Goal: Information Seeking & Learning: Learn about a topic

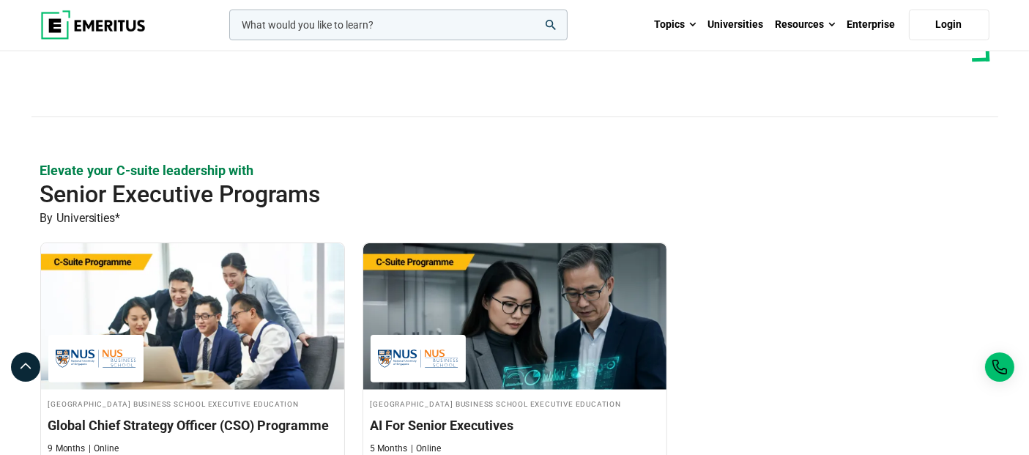
scroll to position [324, 0]
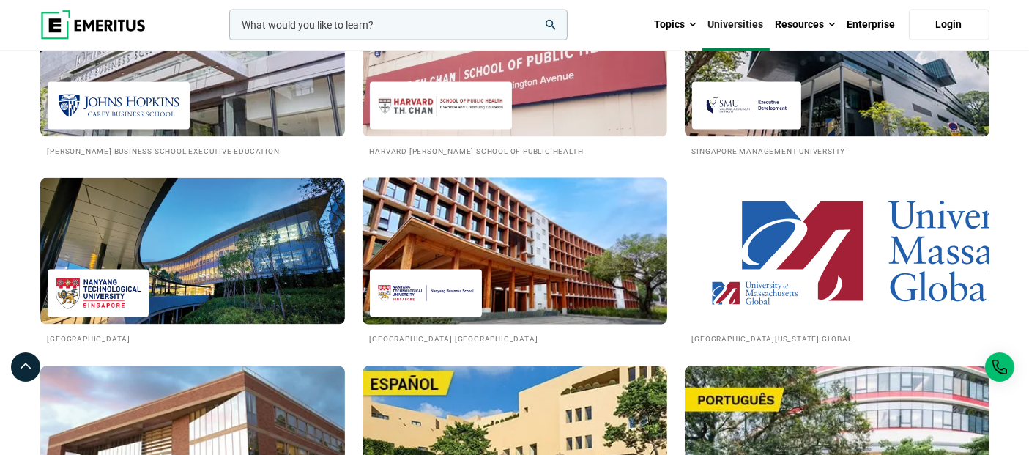
scroll to position [2031, 0]
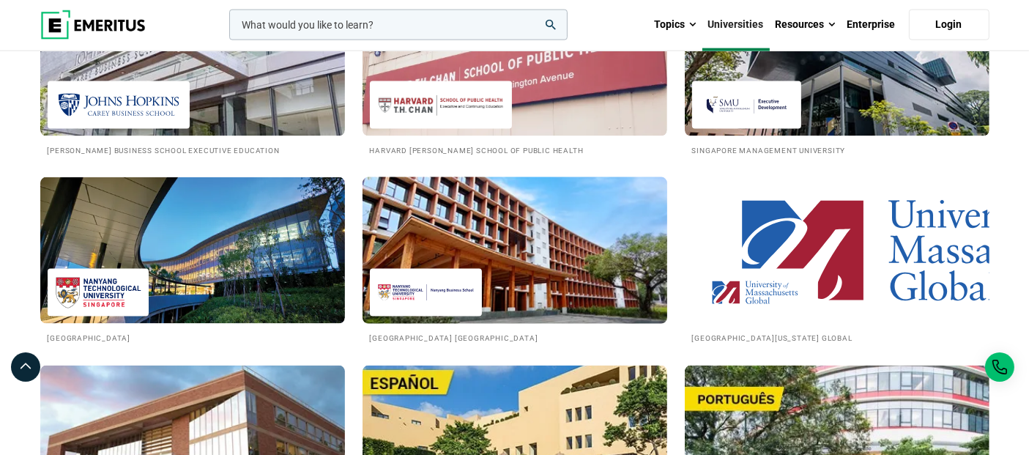
click at [489, 233] on img at bounding box center [514, 250] width 335 height 161
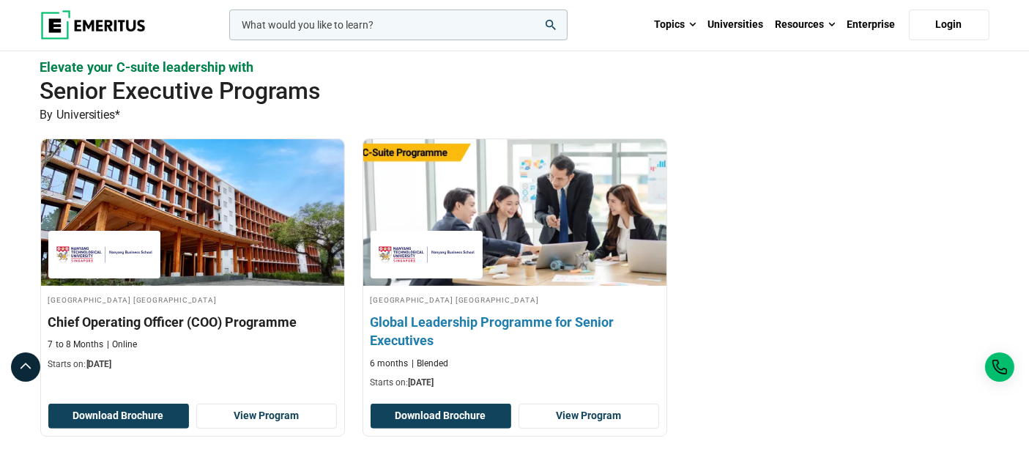
scroll to position [406, 0]
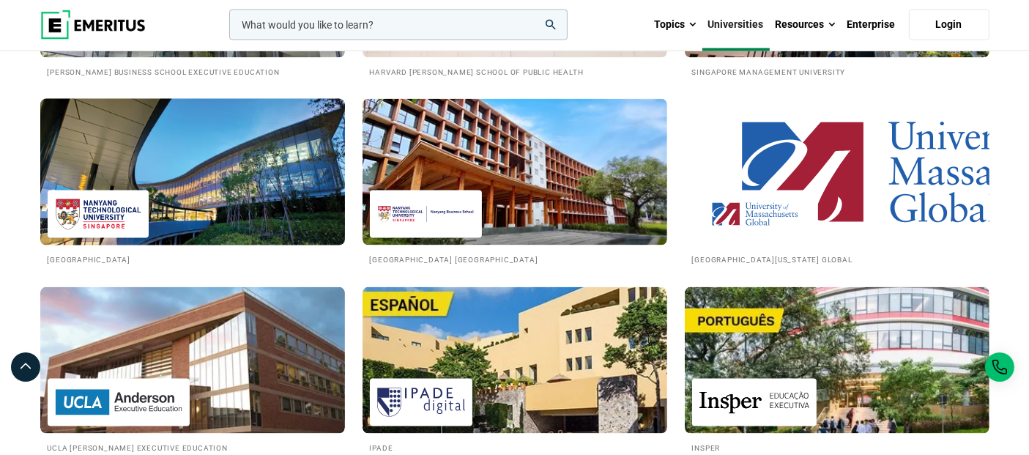
scroll to position [2110, 0]
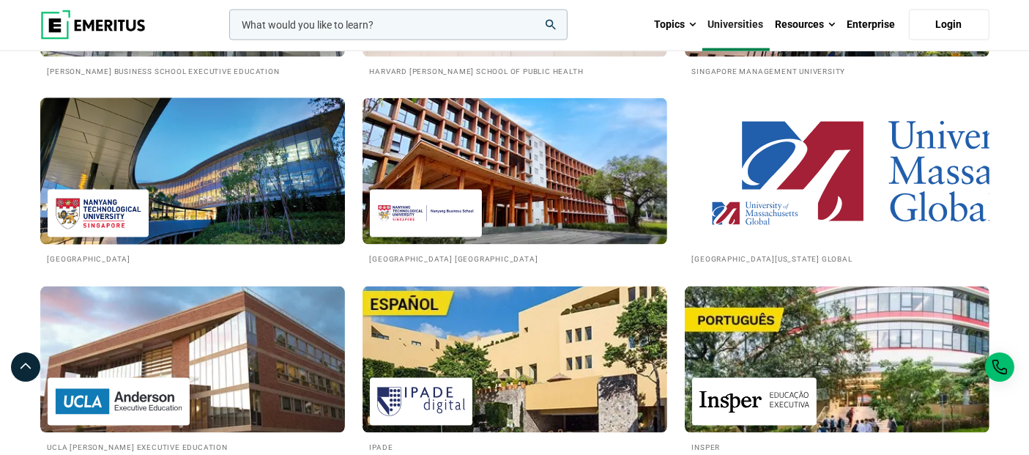
click at [175, 147] on img at bounding box center [192, 171] width 335 height 161
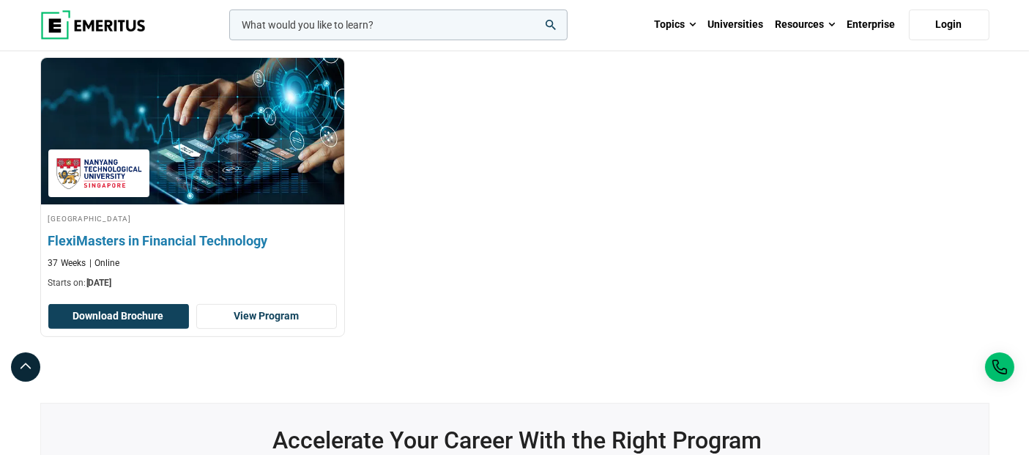
scroll to position [488, 0]
